Goal: Transaction & Acquisition: Purchase product/service

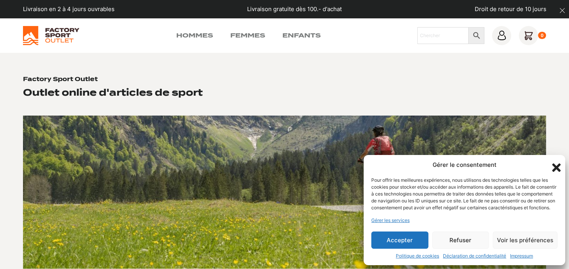
click at [404, 237] on button "Accepter" at bounding box center [399, 240] width 57 height 17
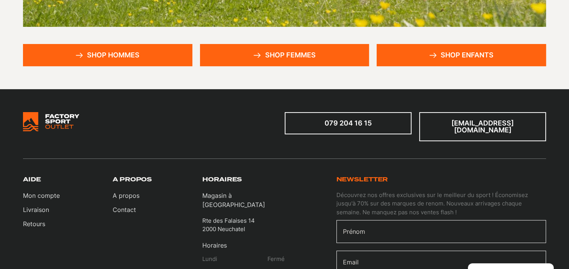
scroll to position [242, 0]
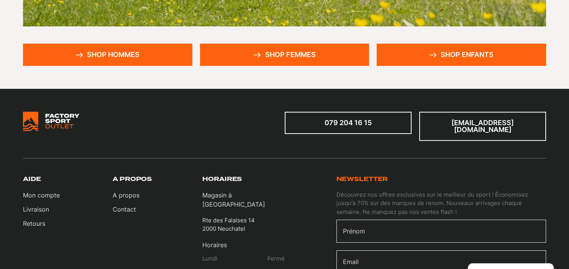
click at [287, 54] on link "Shop femmes" at bounding box center [284, 55] width 169 height 22
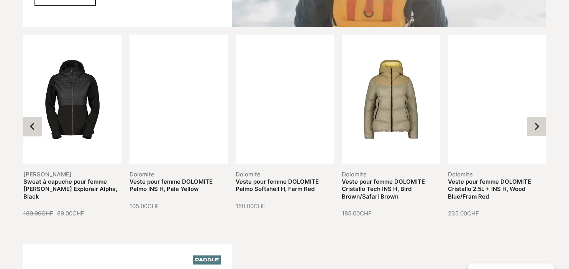
scroll to position [930, 0]
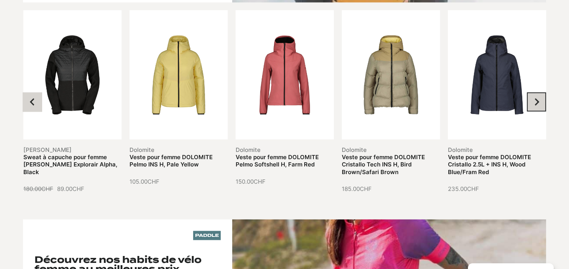
click at [537, 98] on icon "Next slide" at bounding box center [536, 102] width 8 height 8
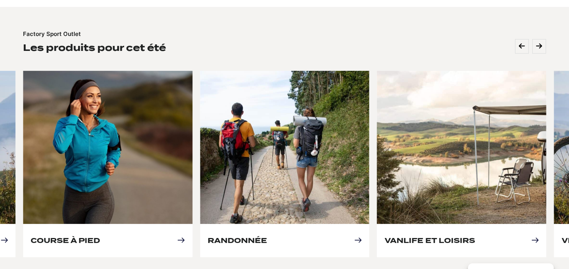
scroll to position [283, 0]
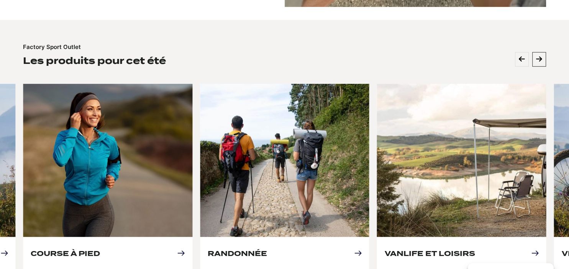
click at [536, 56] on icon at bounding box center [539, 59] width 6 height 7
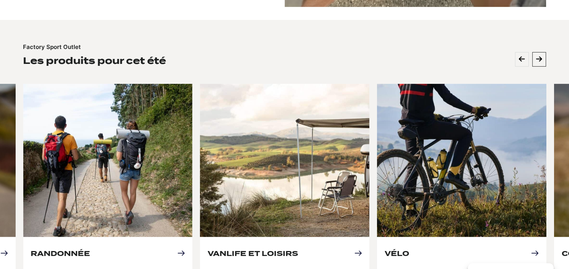
click at [536, 56] on icon at bounding box center [539, 59] width 6 height 7
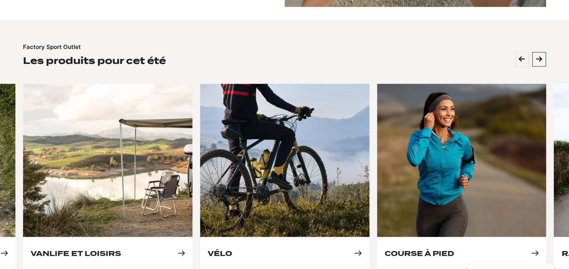
click at [536, 56] on icon at bounding box center [539, 59] width 6 height 7
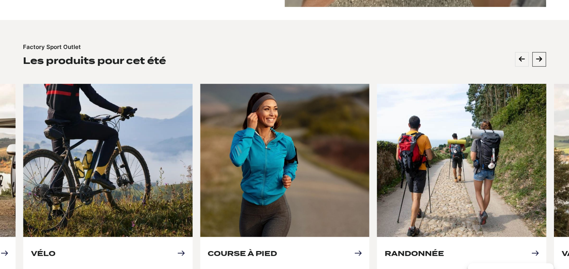
click at [536, 56] on icon at bounding box center [539, 59] width 6 height 7
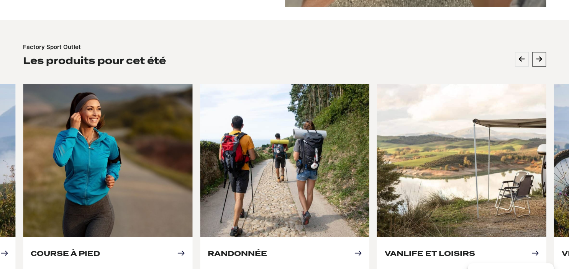
click at [536, 56] on icon at bounding box center [539, 59] width 6 height 7
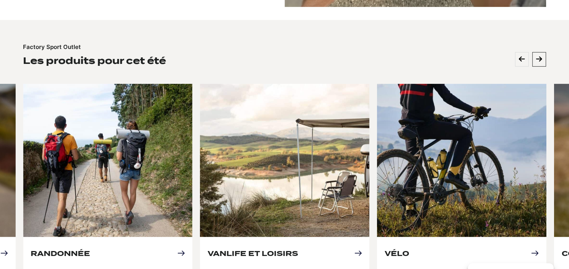
click at [536, 56] on icon at bounding box center [539, 59] width 6 height 7
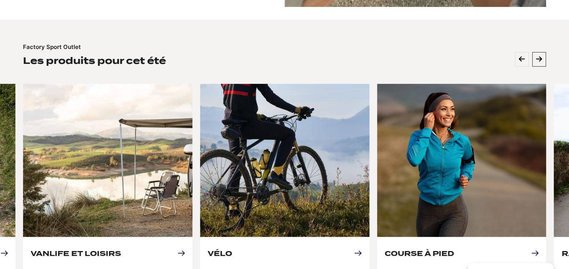
click at [536, 56] on icon at bounding box center [539, 59] width 6 height 7
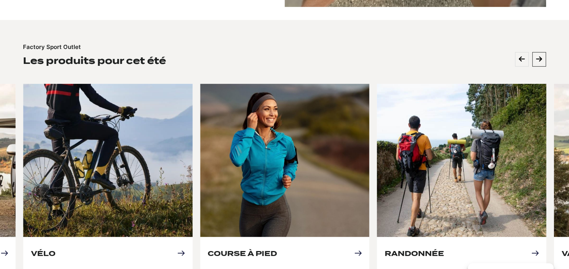
click at [536, 56] on icon at bounding box center [539, 59] width 6 height 7
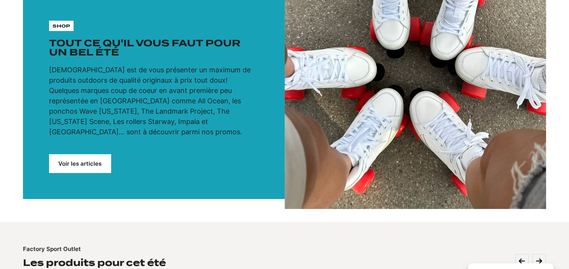
scroll to position [0, 0]
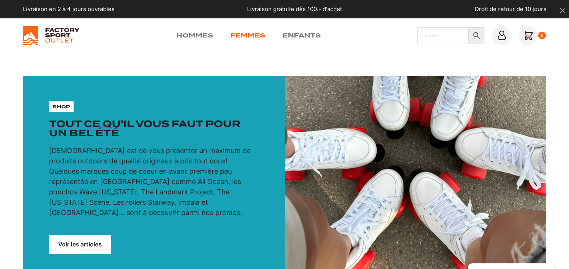
click at [240, 33] on link "Femmes" at bounding box center [247, 35] width 35 height 9
click at [49, 29] on img at bounding box center [51, 35] width 56 height 19
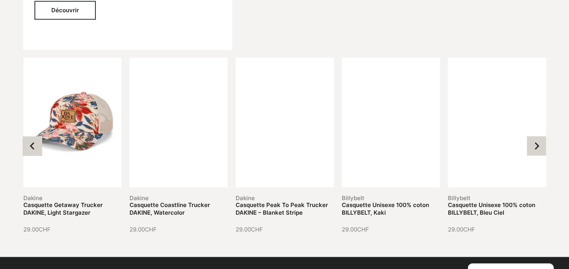
scroll to position [1254, 0]
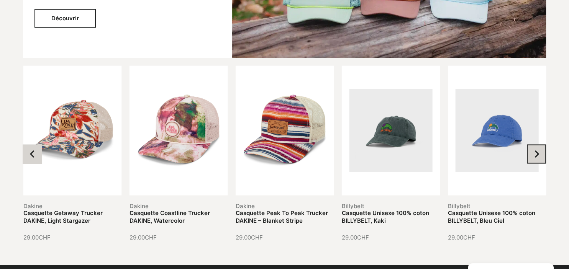
click at [538, 154] on icon "Next slide" at bounding box center [537, 153] width 5 height 7
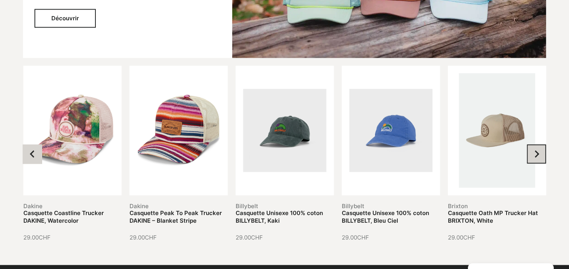
click at [538, 154] on icon "Next slide" at bounding box center [537, 153] width 5 height 7
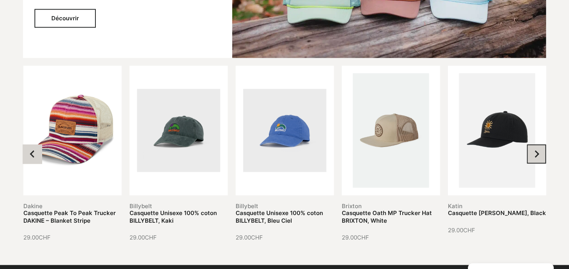
click at [537, 154] on icon "Next slide" at bounding box center [537, 153] width 5 height 7
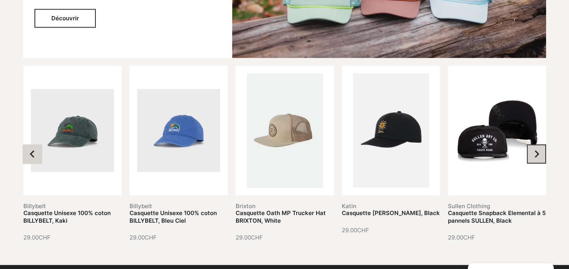
click at [537, 154] on icon "Next slide" at bounding box center [537, 153] width 5 height 7
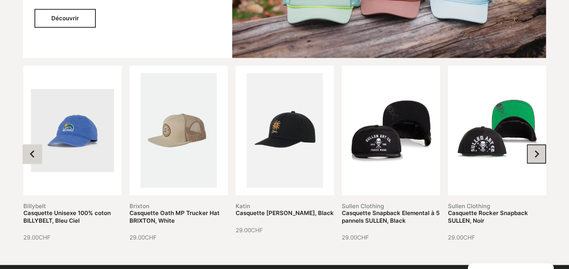
click at [537, 154] on icon "Next slide" at bounding box center [537, 153] width 5 height 7
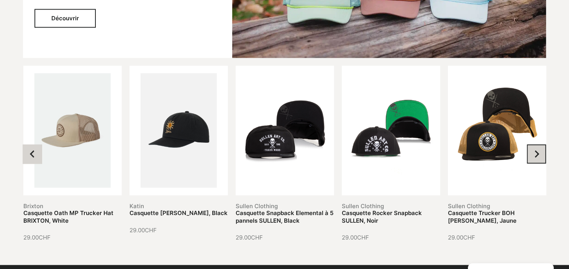
click at [537, 154] on icon "Next slide" at bounding box center [537, 153] width 5 height 7
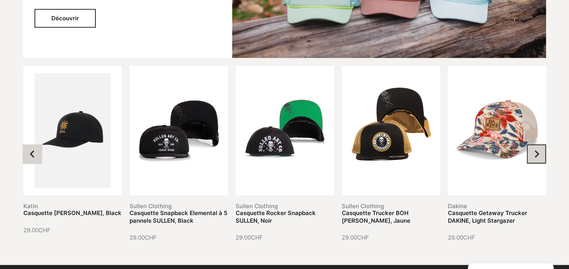
click at [537, 154] on icon "Next slide" at bounding box center [537, 153] width 5 height 7
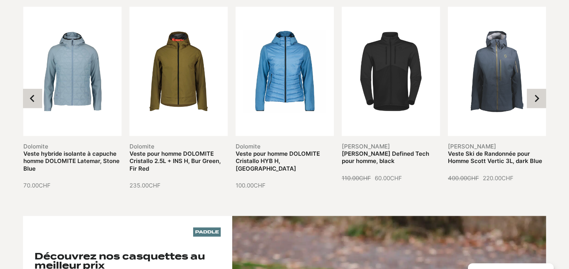
scroll to position [890, 0]
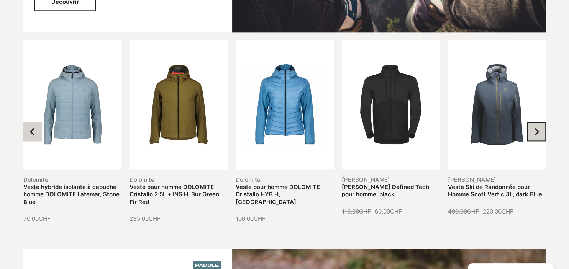
click at [542, 133] on button "Next slide" at bounding box center [536, 131] width 19 height 19
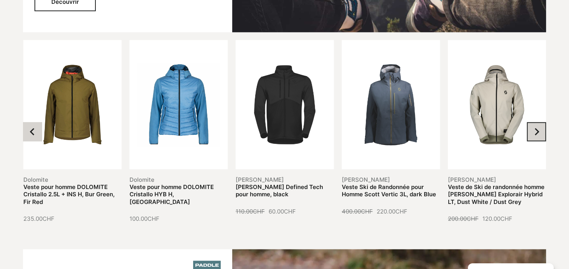
click at [542, 133] on button "Next slide" at bounding box center [536, 131] width 19 height 19
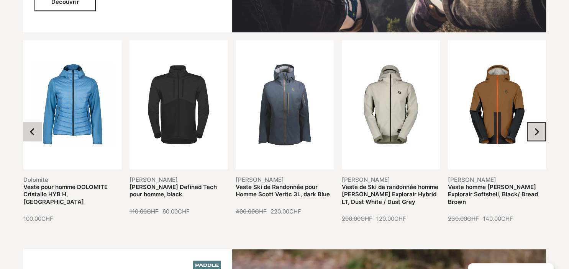
click at [542, 133] on button "Next slide" at bounding box center [536, 131] width 19 height 19
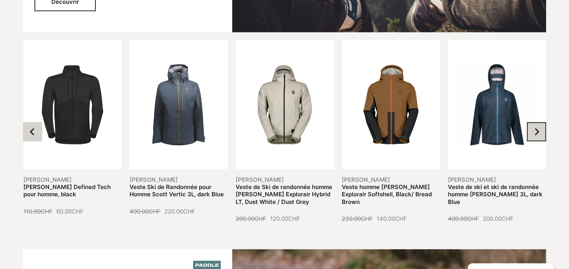
click at [542, 133] on button "Next slide" at bounding box center [536, 131] width 19 height 19
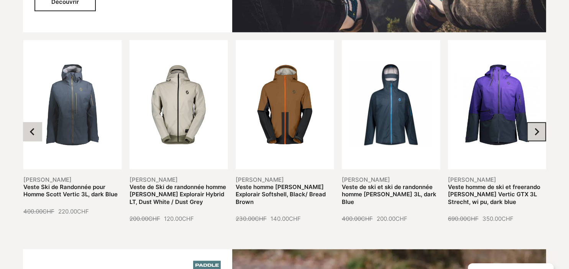
click at [542, 133] on button "Next slide" at bounding box center [536, 131] width 19 height 19
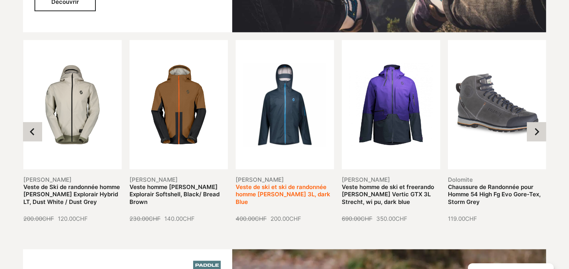
click at [270, 188] on link "Veste de ski et ski de randonnée homme Scott Vertic 3L, dark Blue" at bounding box center [283, 194] width 95 height 22
